Goal: Information Seeking & Learning: Get advice/opinions

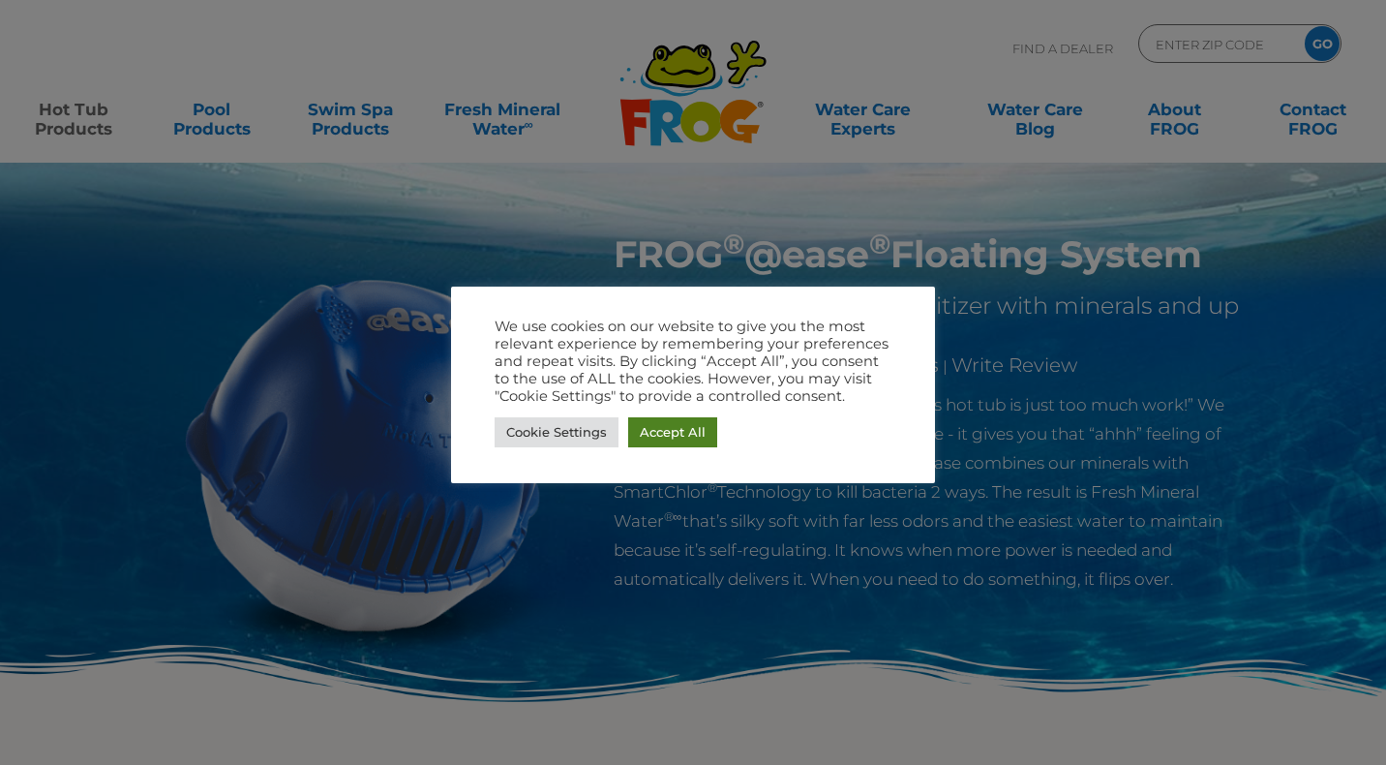
click at [674, 436] on link "Accept All" at bounding box center [672, 432] width 89 height 30
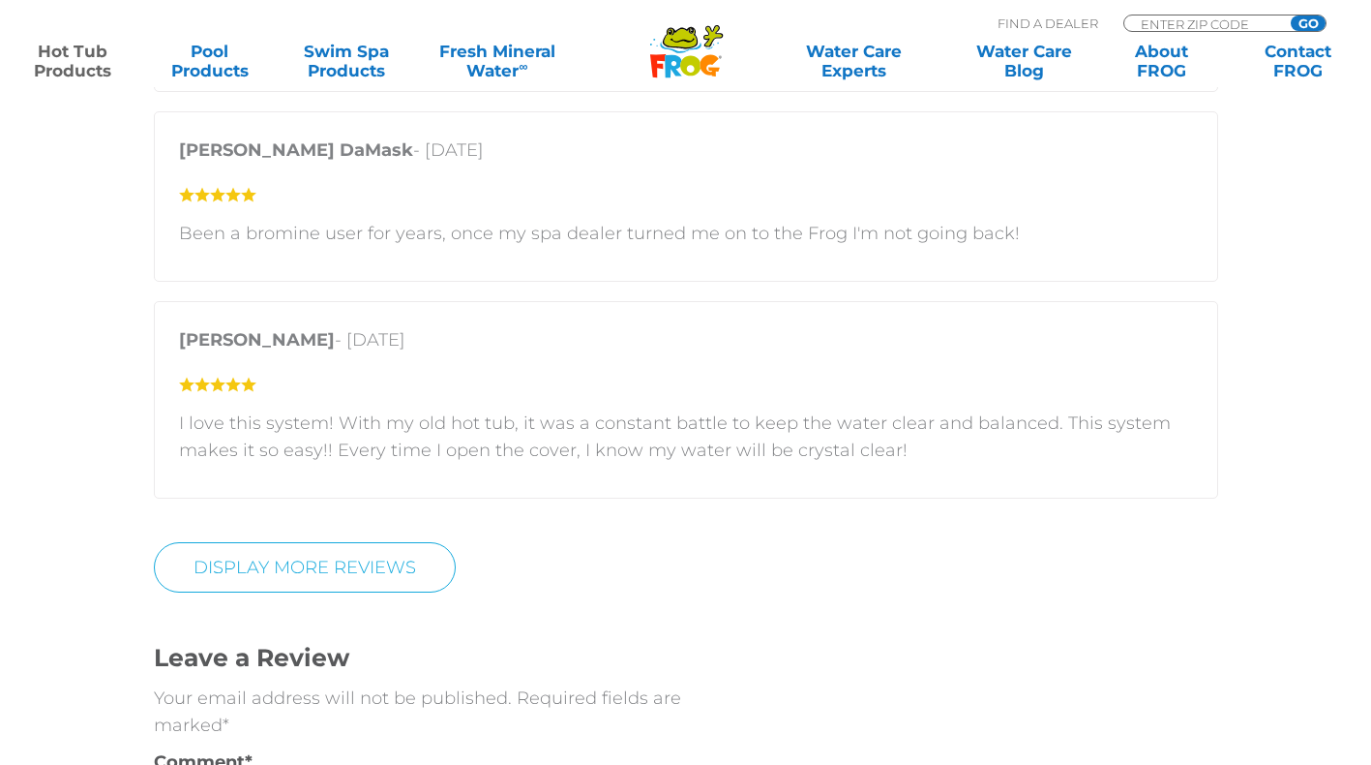
scroll to position [3968, 0]
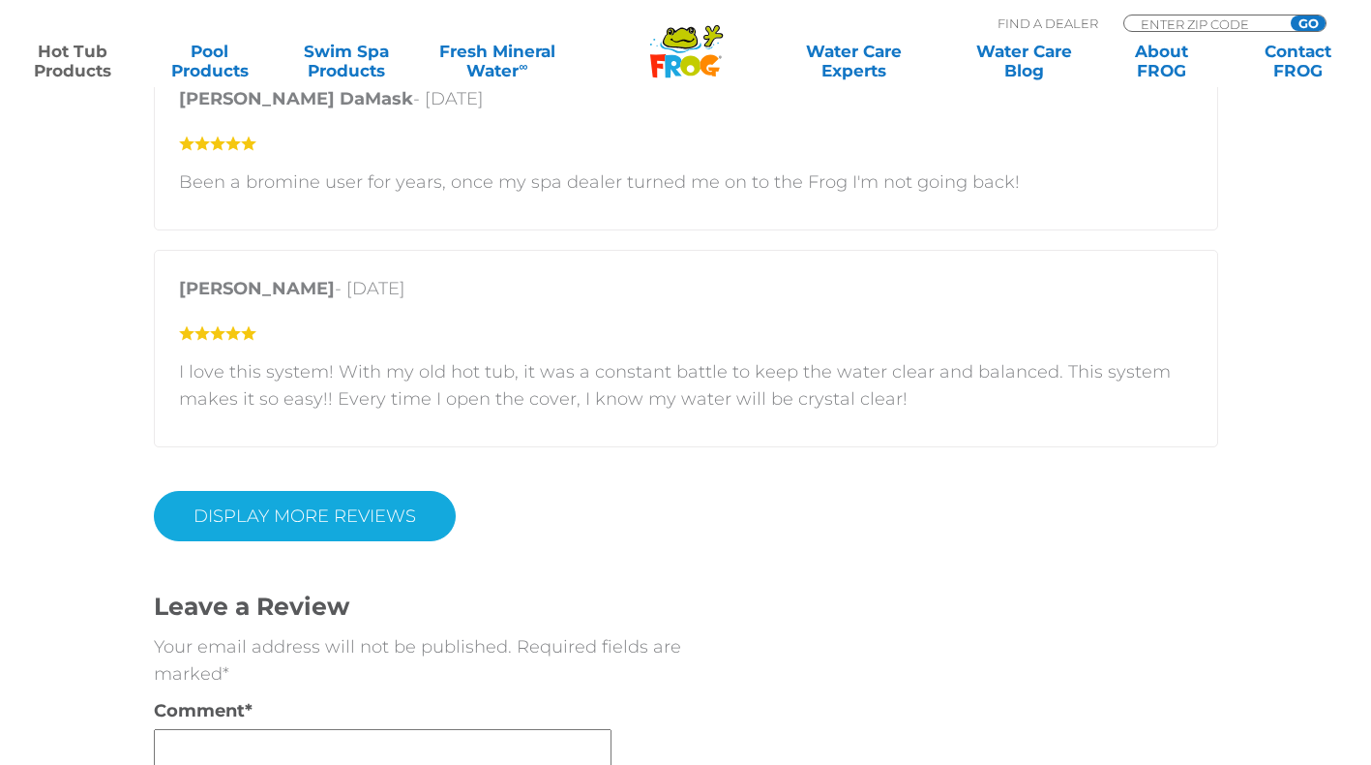
click at [309, 491] on link "Display More Reviews" at bounding box center [305, 516] width 302 height 50
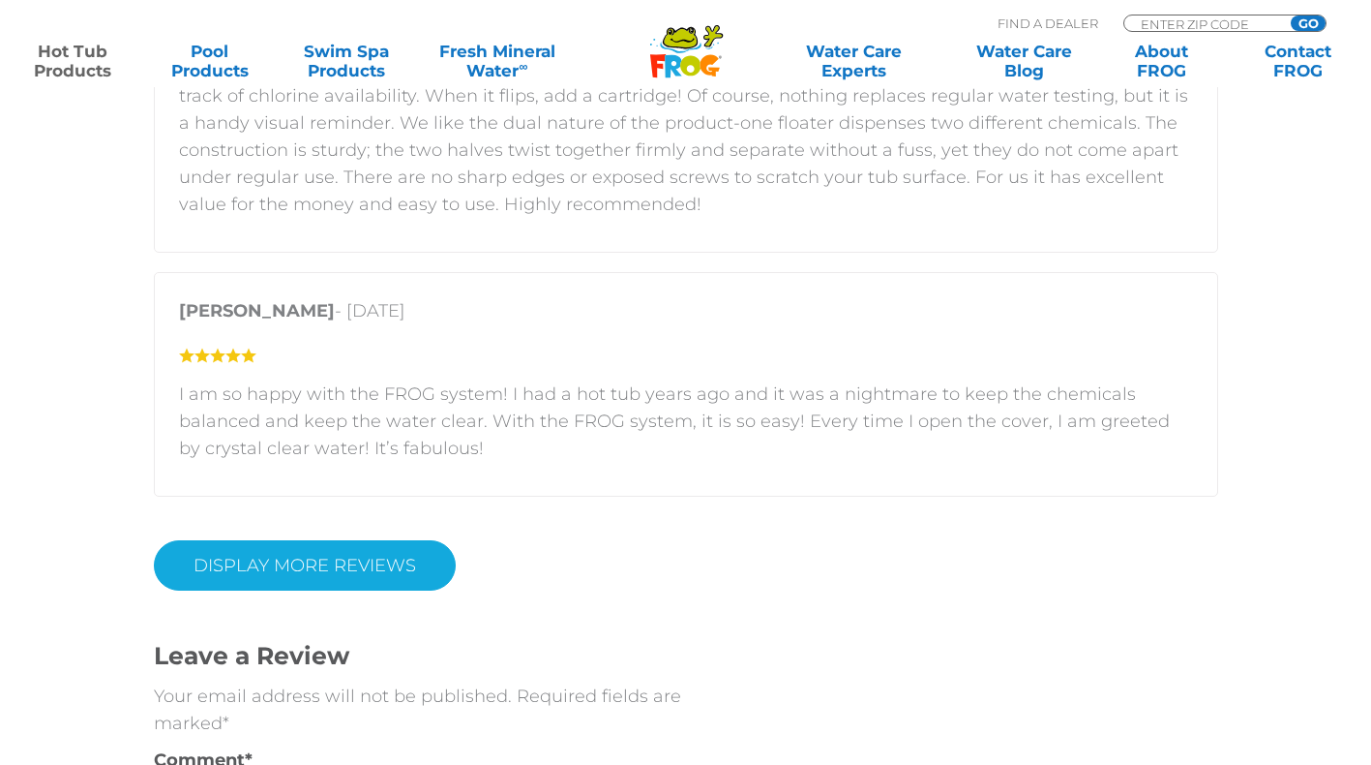
scroll to position [5420, 0]
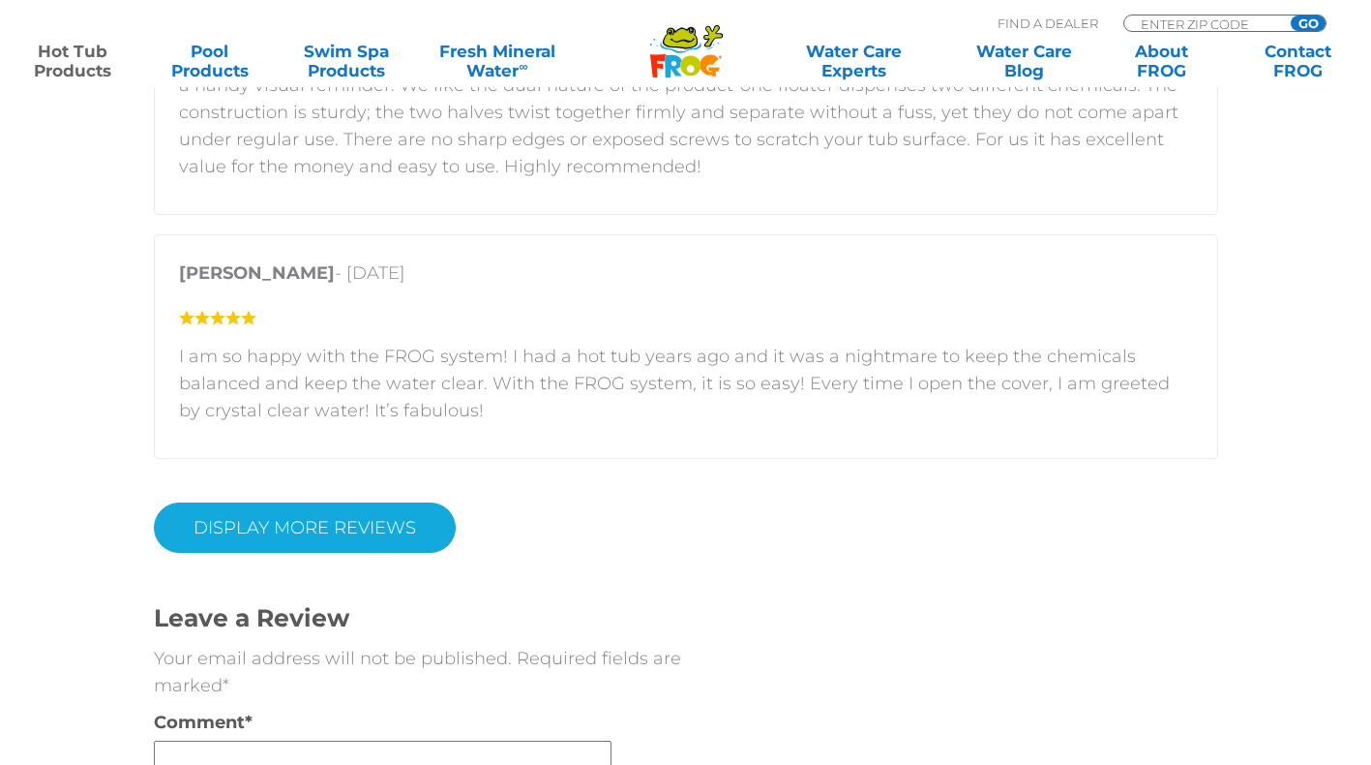
click at [304, 502] on link "DISPLAY MORE REVIEWS" at bounding box center [305, 527] width 302 height 50
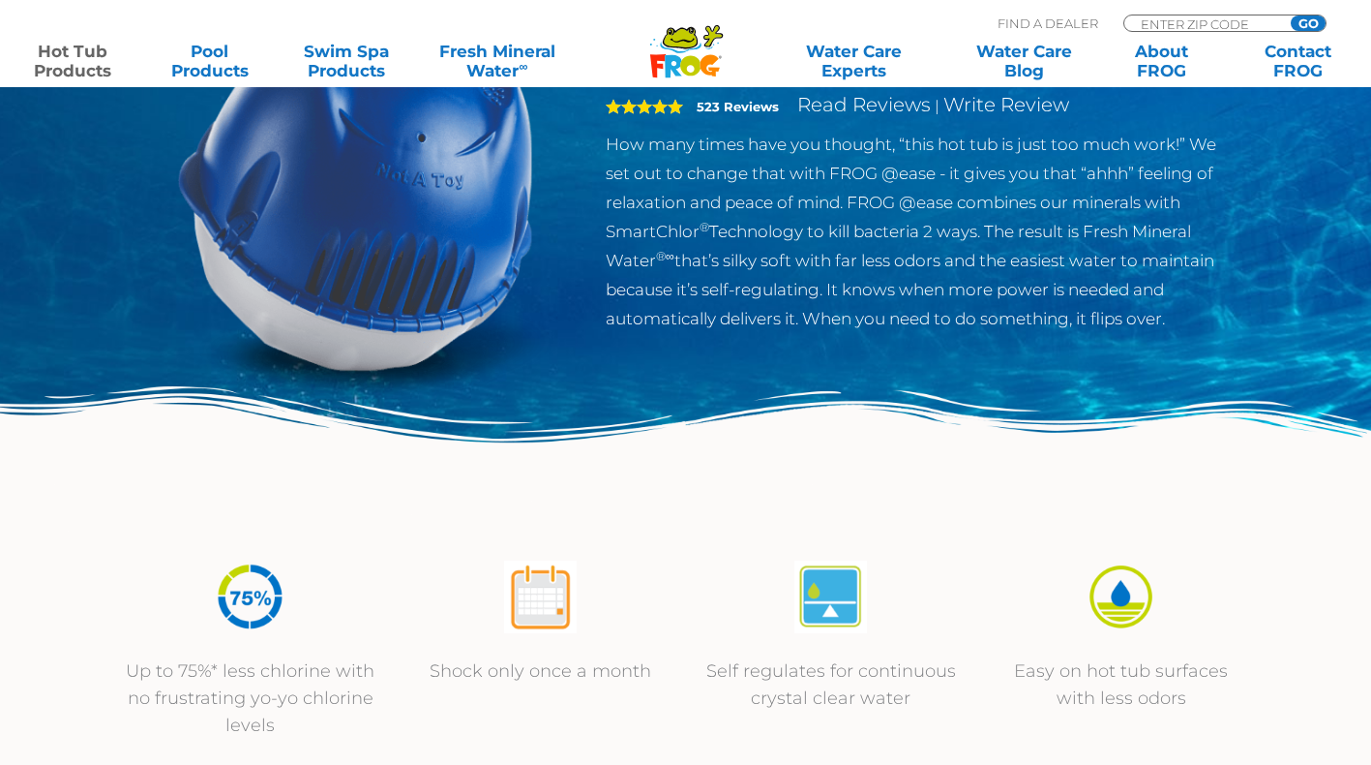
scroll to position [0, 0]
